Goal: Find specific page/section: Find specific page/section

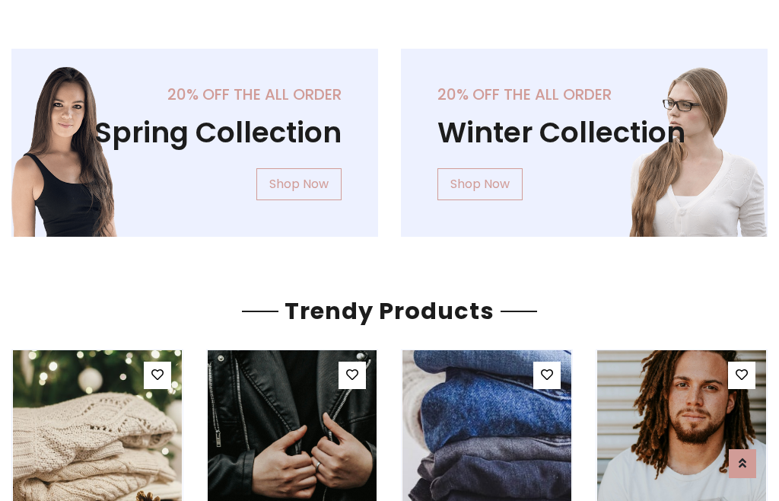
scroll to position [78, 0]
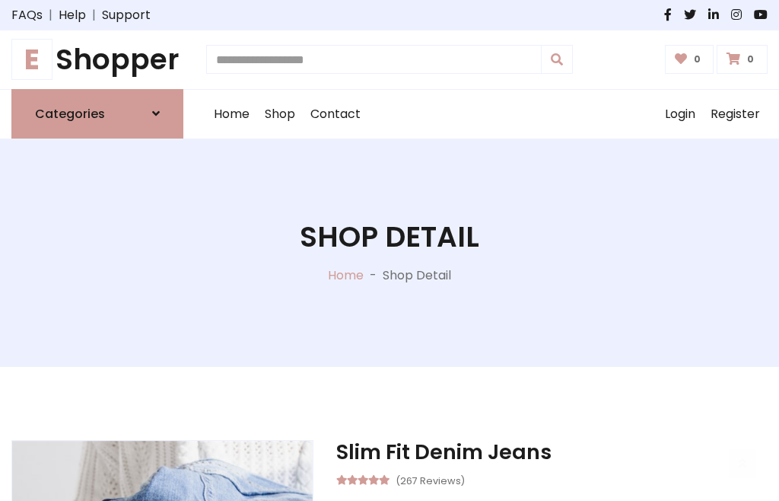
click at [97, 59] on h1 "E Shopper" at bounding box center [97, 60] width 172 height 34
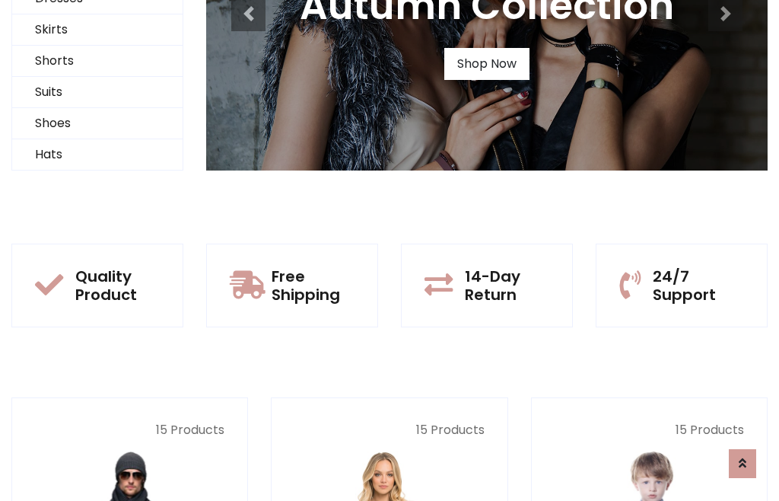
scroll to position [147, 0]
